Goal: Find contact information

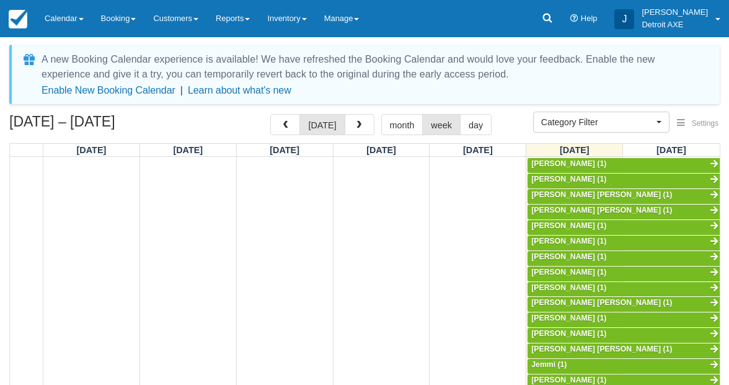
select select
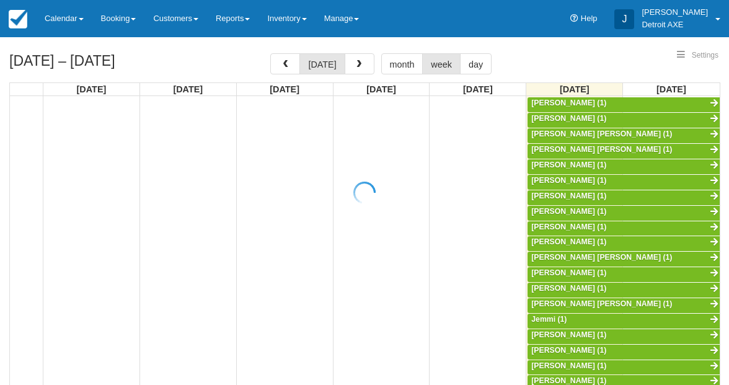
select select
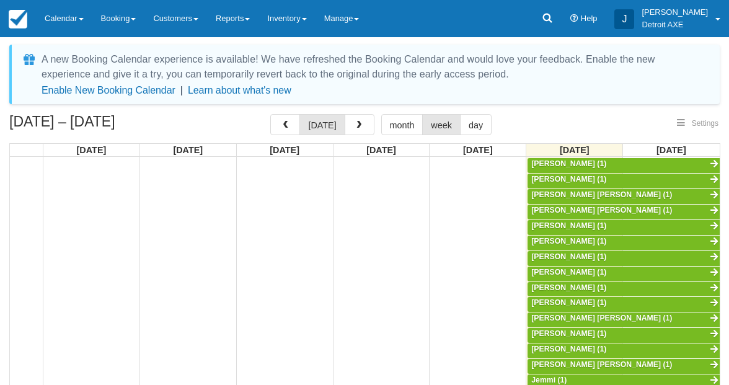
select select
click at [571, 252] on span "Brad Merola (1)" at bounding box center [568, 256] width 75 height 9
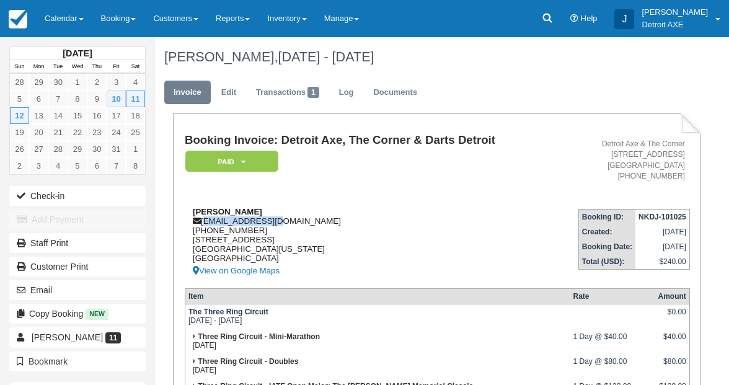
drag, startPoint x: 277, startPoint y: 221, endPoint x: 206, endPoint y: 222, distance: 71.3
click at [206, 222] on div "[PERSON_NAME] [EMAIL_ADDRESS][DOMAIN_NAME] [PHONE_NUMBER] [STREET_ADDRESS][US_S…" at bounding box center [370, 242] width 371 height 71
copy div "[EMAIL_ADDRESS][DOMAIN_NAME]"
